Goal: Information Seeking & Learning: Learn about a topic

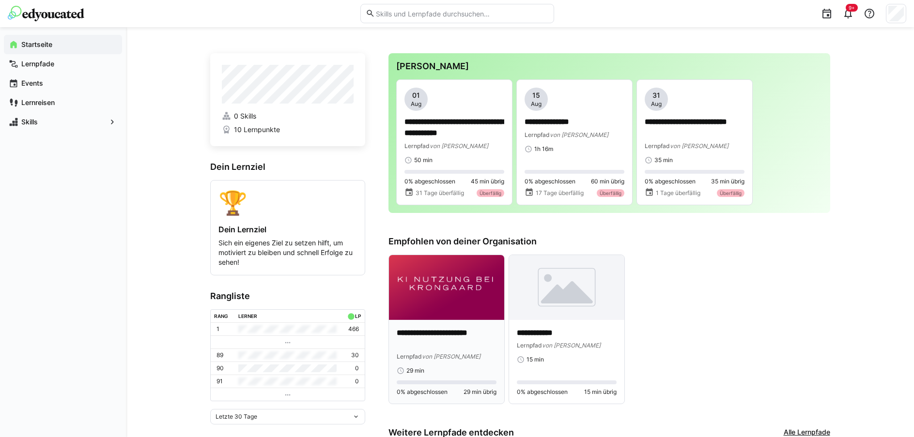
click at [439, 326] on div "**********" at bounding box center [446, 362] width 115 height 84
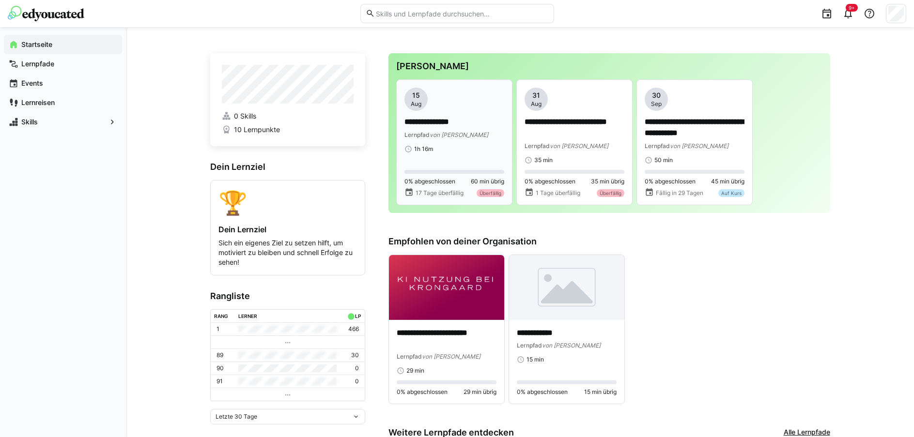
click at [430, 107] on app-date-bubble "15 Aug" at bounding box center [454, 99] width 100 height 23
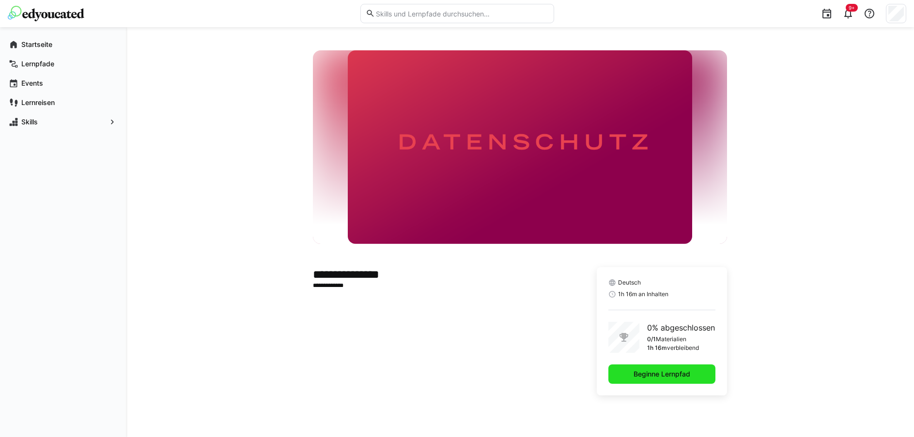
click at [653, 371] on span "Beginne Lernpfad" at bounding box center [662, 374] width 60 height 10
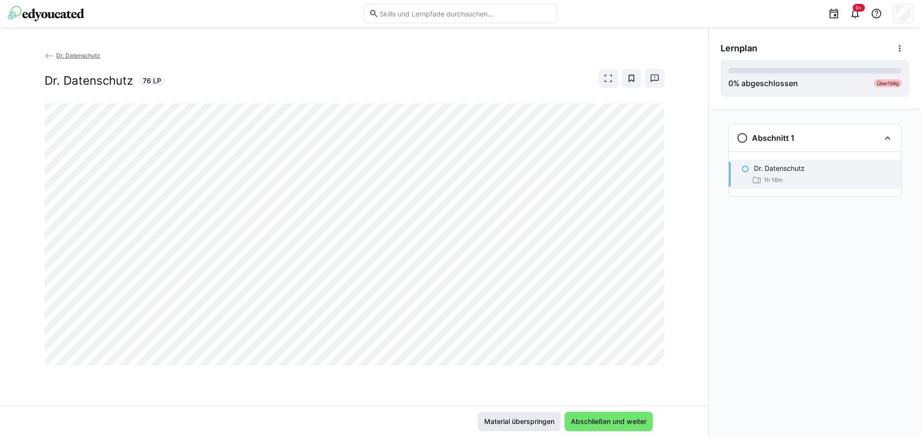
click at [535, 421] on span "Material überspringen" at bounding box center [519, 422] width 73 height 10
click at [589, 424] on span "Abschließen und weiter" at bounding box center [608, 422] width 78 height 10
click at [670, 152] on div "Dr. Datenschutz Dr. Datenschutz 76 LP" at bounding box center [354, 227] width 708 height 355
click at [404, 91] on div "Dr. Datenschutz Dr. Datenschutz 76 LP" at bounding box center [355, 76] width 620 height 53
click at [580, 416] on span "Abschließen und weiter" at bounding box center [609, 421] width 88 height 19
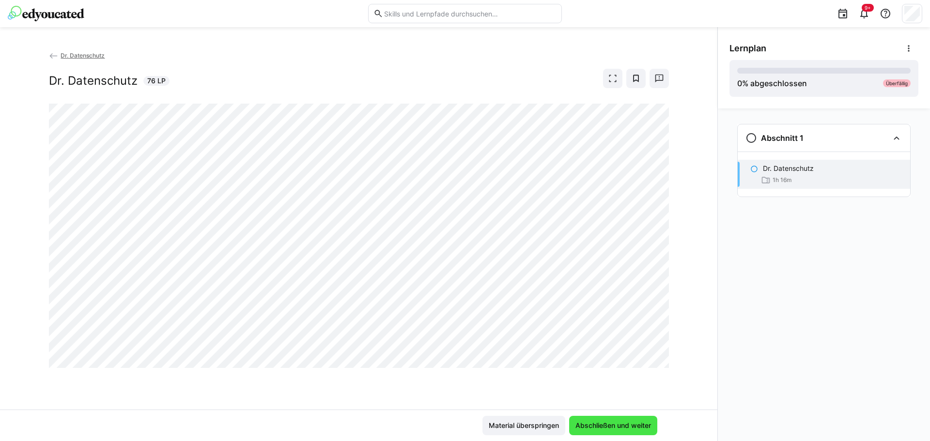
click at [582, 424] on span "Abschließen und weiter" at bounding box center [613, 426] width 78 height 10
click at [594, 423] on span "Abschließen und weiter" at bounding box center [613, 426] width 78 height 10
click at [448, 378] on div "Dr. Datenschutz Dr. Datenschutz 76 LP" at bounding box center [358, 229] width 717 height 359
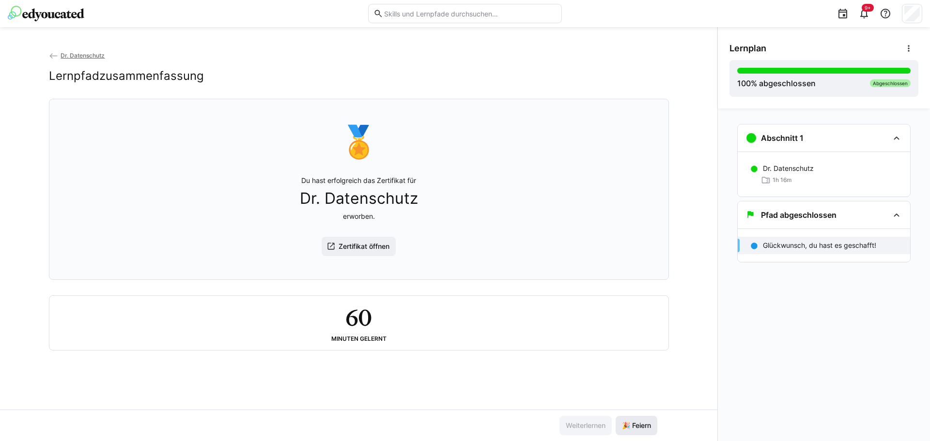
click at [629, 430] on span "🎉 Feiern" at bounding box center [636, 426] width 32 height 10
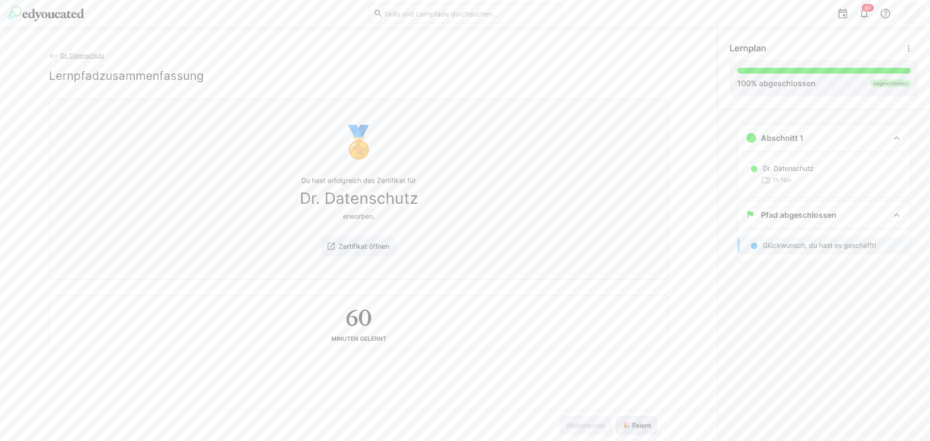
click at [617, 426] on span "🎉 Feiern" at bounding box center [637, 425] width 42 height 19
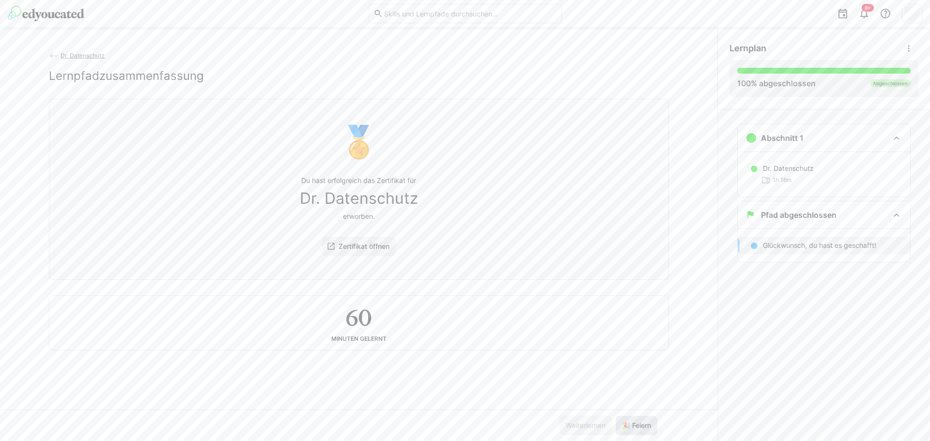
click at [617, 426] on span "🎉 Feiern" at bounding box center [637, 425] width 42 height 19
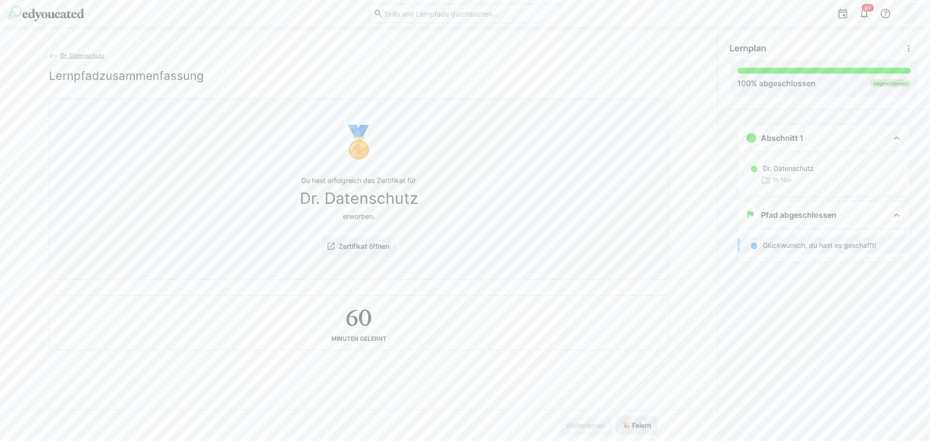
click at [617, 426] on span "🎉 Feiern" at bounding box center [637, 425] width 42 height 19
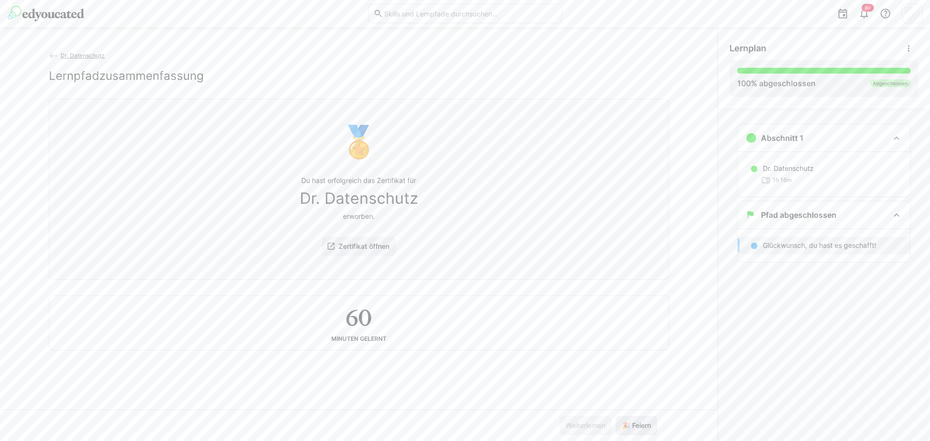
click at [617, 426] on span "🎉 Feiern" at bounding box center [637, 425] width 42 height 19
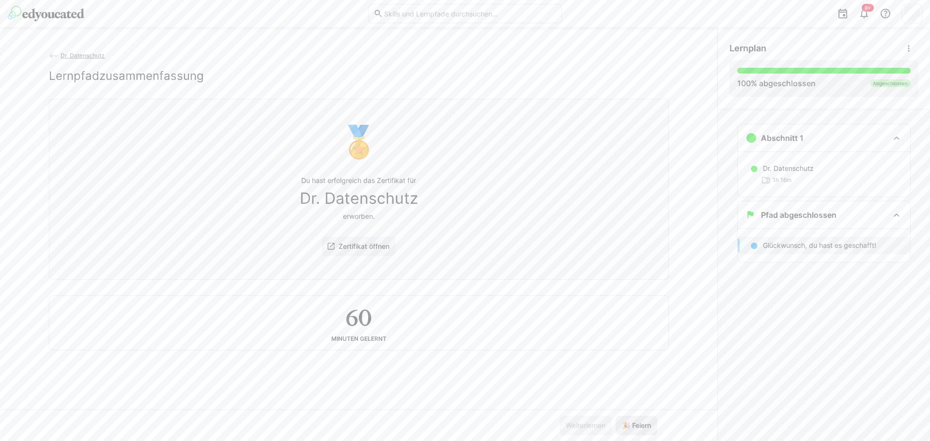
click at [617, 419] on span "🎉 Feiern" at bounding box center [637, 425] width 42 height 19
click at [619, 418] on span "🎉 Feiern" at bounding box center [637, 425] width 42 height 19
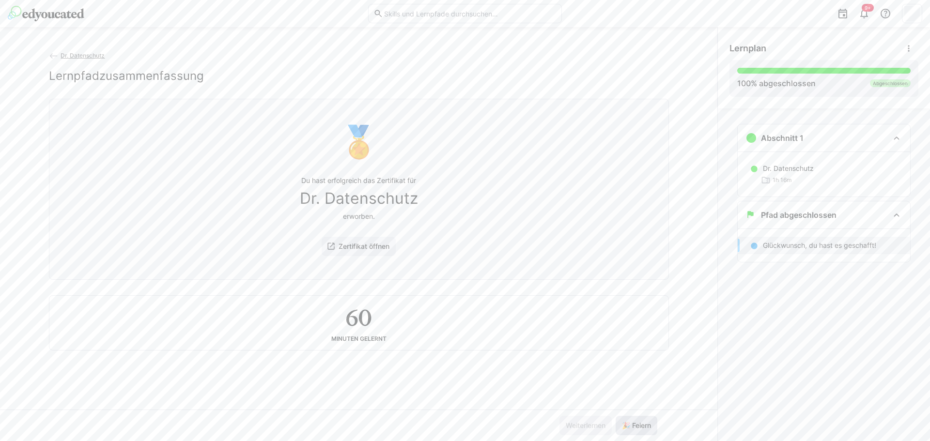
drag, startPoint x: 619, startPoint y: 418, endPoint x: 625, endPoint y: 418, distance: 5.3
click at [624, 420] on span "🎉 Feiern" at bounding box center [637, 425] width 42 height 19
click at [625, 418] on span "🎉 Feiern" at bounding box center [637, 425] width 42 height 19
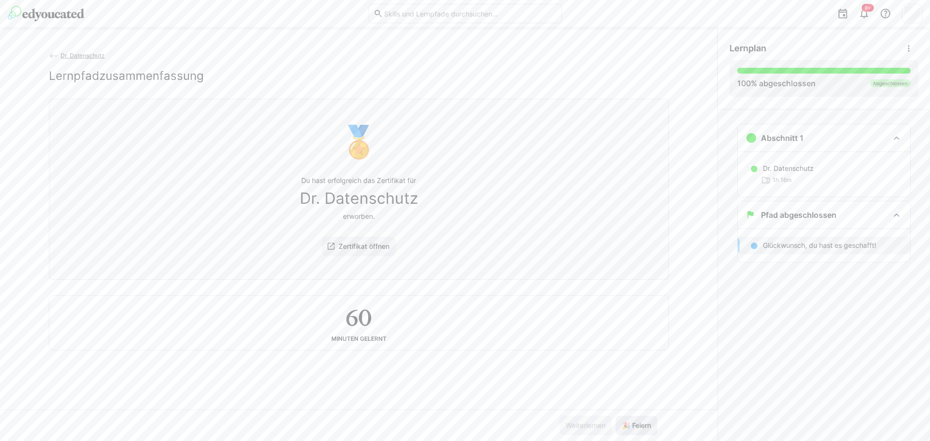
click at [625, 418] on span "🎉 Feiern" at bounding box center [637, 425] width 42 height 19
click at [362, 250] on span "Zertifikat öffnen" at bounding box center [364, 247] width 54 height 10
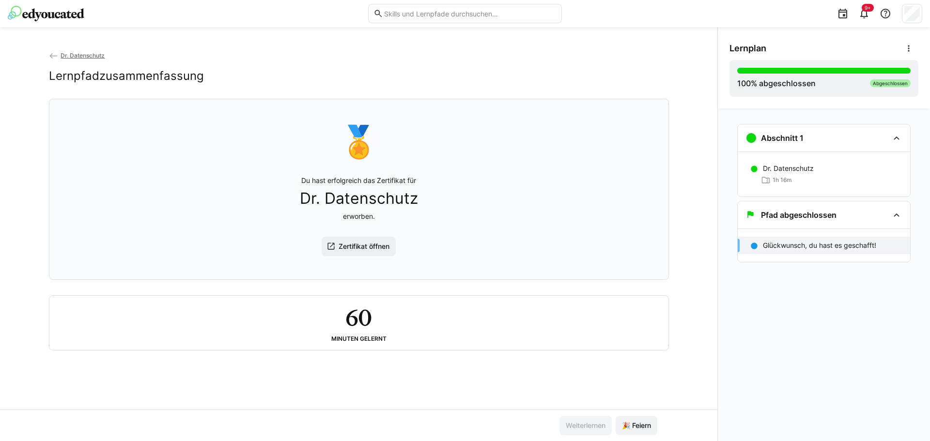
click at [78, 12] on img at bounding box center [46, 13] width 77 height 15
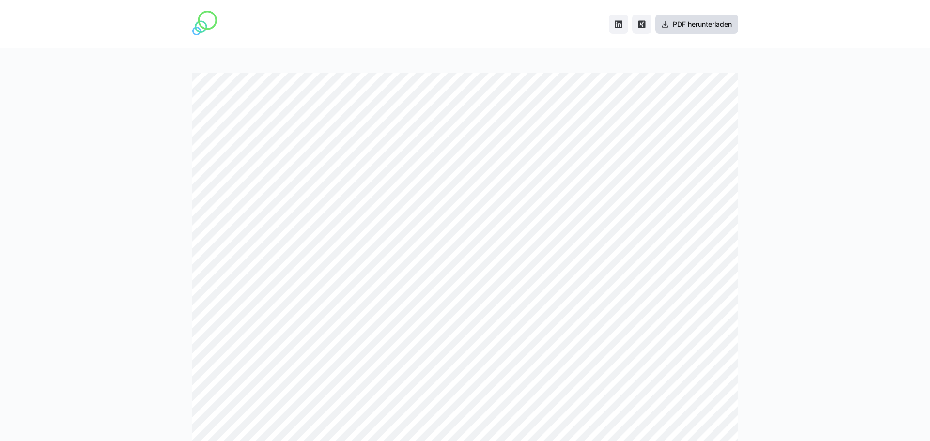
click at [666, 33] on span "PDF herunterladen" at bounding box center [696, 24] width 83 height 19
